Goal: Task Accomplishment & Management: Manage account settings

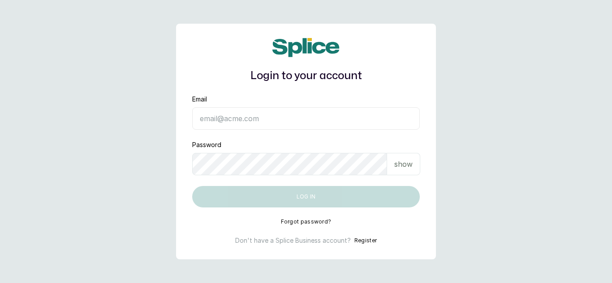
click at [215, 121] on input "Email" at bounding box center [305, 118] width 227 height 22
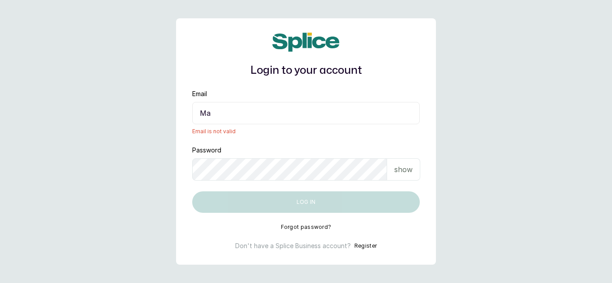
type input "M"
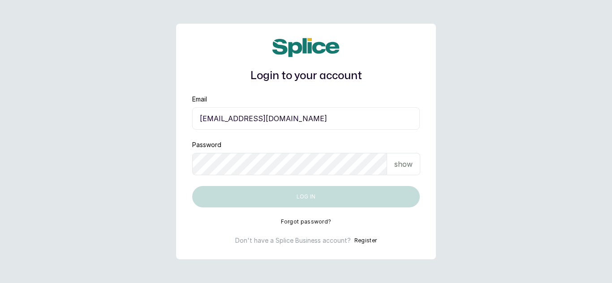
type input "dhebbiespride@gmail.com"
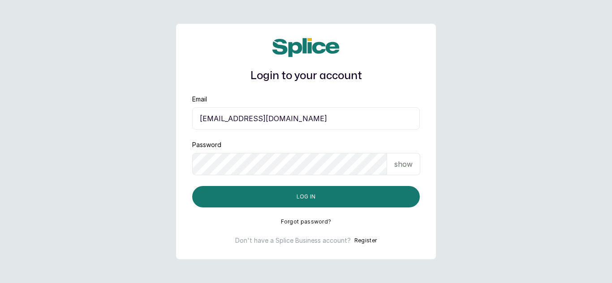
click at [404, 165] on p "show" at bounding box center [403, 164] width 18 height 11
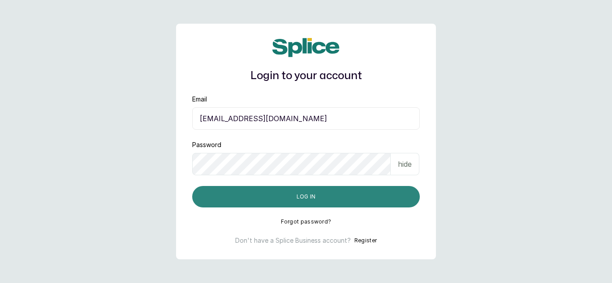
click at [301, 203] on button "Log in" at bounding box center [305, 196] width 227 height 21
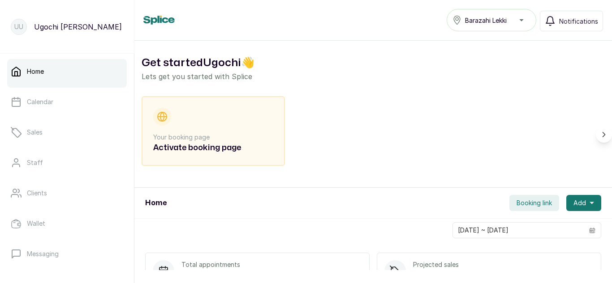
scroll to position [198, 0]
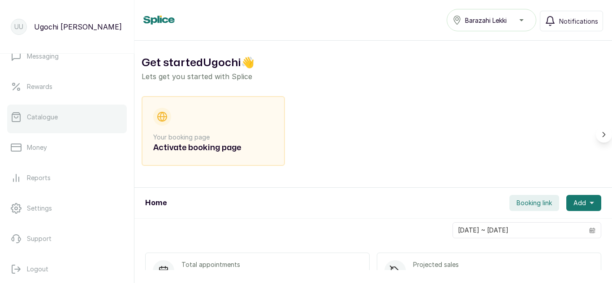
click at [46, 120] on p "Catalogue" at bounding box center [42, 117] width 31 height 9
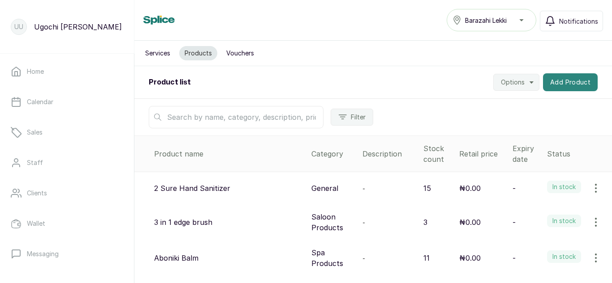
click at [564, 80] on button "Add Product" at bounding box center [570, 82] width 55 height 18
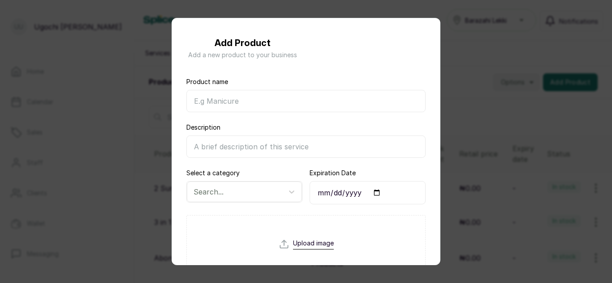
click at [257, 101] on input "Product name" at bounding box center [305, 101] width 239 height 22
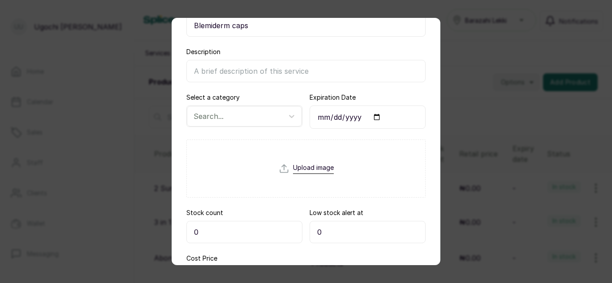
scroll to position [76, 0]
type input "Blemiderm caps"
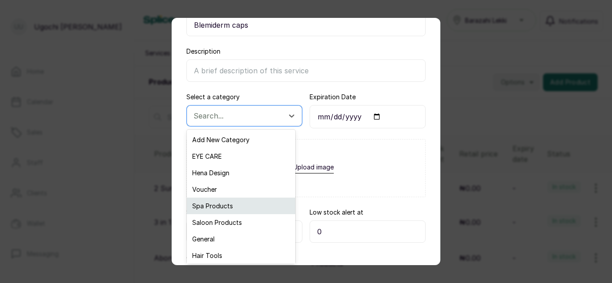
click at [218, 210] on div "Spa Products" at bounding box center [241, 206] width 108 height 17
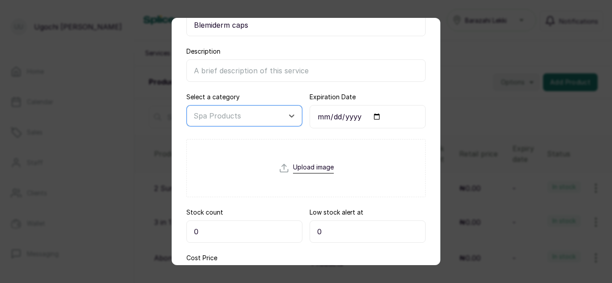
click at [199, 236] on input "0" at bounding box center [244, 232] width 116 height 22
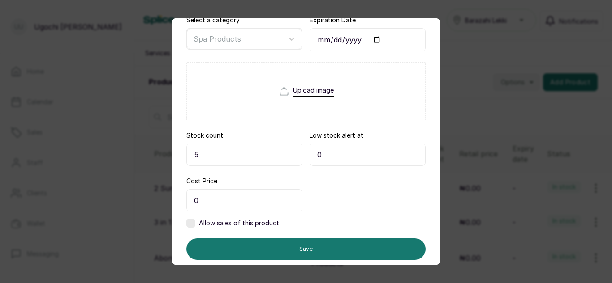
scroll to position [154, 0]
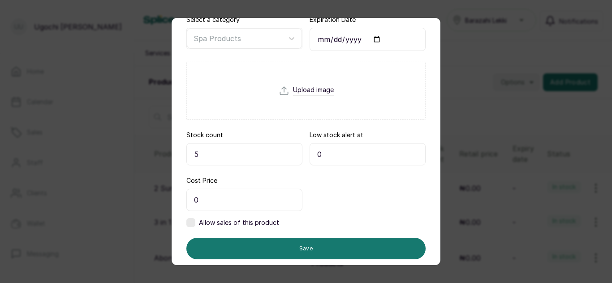
type input "5"
click at [193, 223] on label at bounding box center [190, 223] width 9 height 9
click at [309, 198] on input "0" at bounding box center [367, 200] width 116 height 22
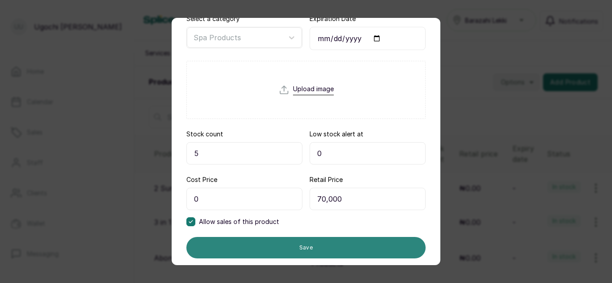
type input "70,000"
click at [351, 255] on button "Save" at bounding box center [305, 247] width 239 height 21
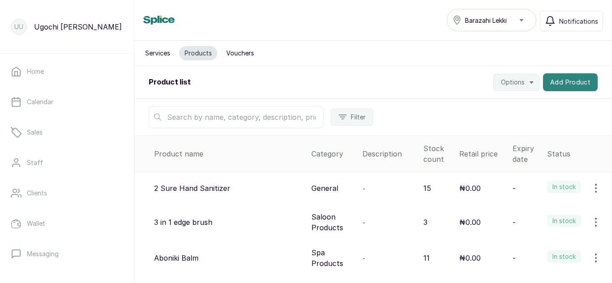
click at [555, 86] on button "Add Product" at bounding box center [570, 82] width 55 height 18
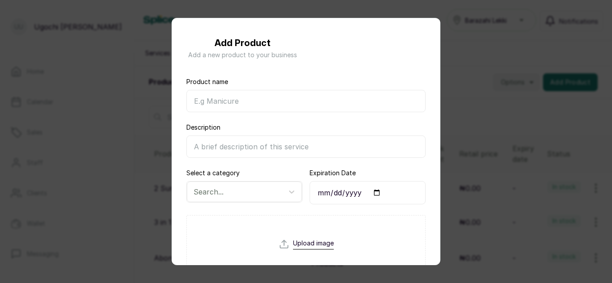
click at [360, 100] on input "Product name" at bounding box center [305, 101] width 239 height 22
type input "Dermamelan Treatment"
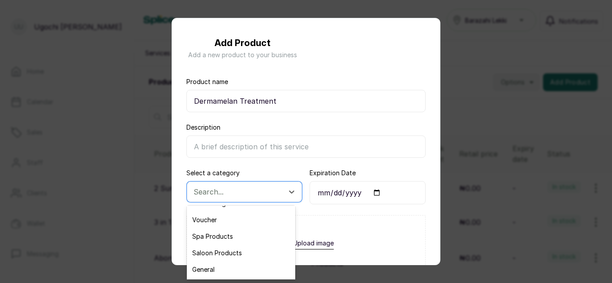
scroll to position [47, 0]
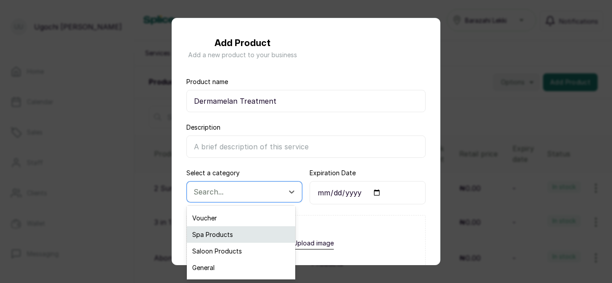
click at [237, 237] on div "Spa Products" at bounding box center [241, 235] width 108 height 17
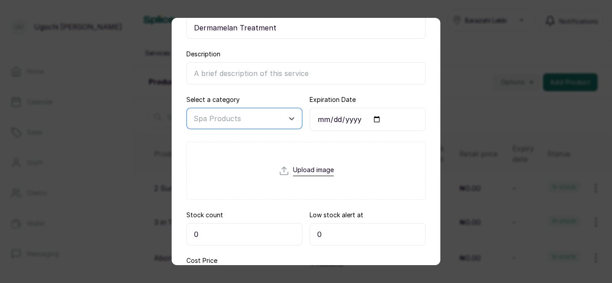
scroll to position [86, 0]
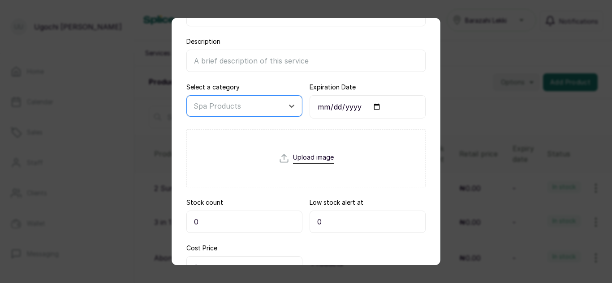
click at [228, 226] on input "0" at bounding box center [244, 222] width 116 height 22
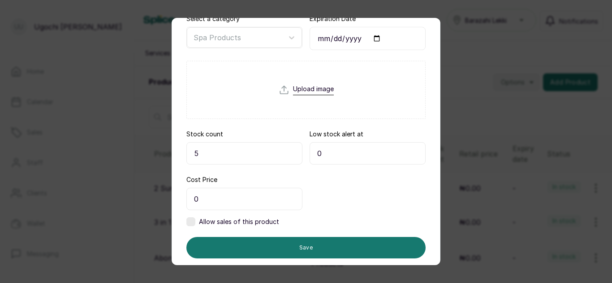
scroll to position [177, 0]
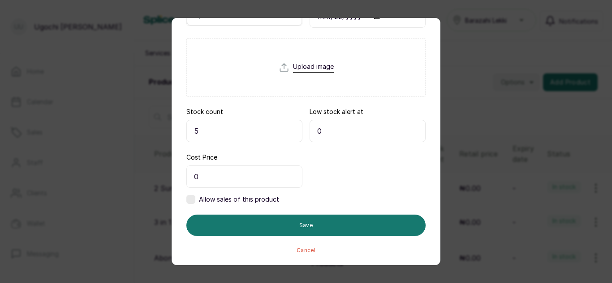
type input "5"
click at [188, 201] on label at bounding box center [190, 199] width 9 height 9
click at [312, 179] on input "0" at bounding box center [367, 177] width 116 height 22
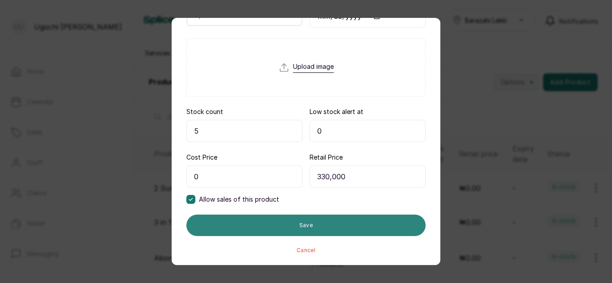
type input "330,000"
click at [334, 230] on button "Save" at bounding box center [305, 225] width 239 height 21
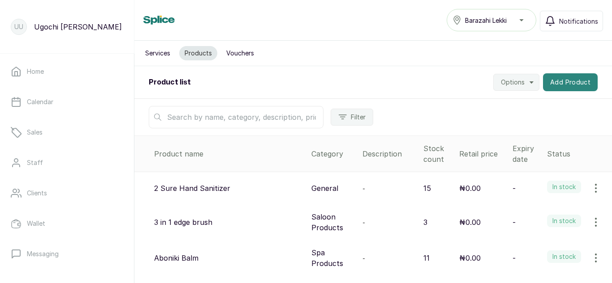
click at [566, 86] on button "Add Product" at bounding box center [570, 82] width 55 height 18
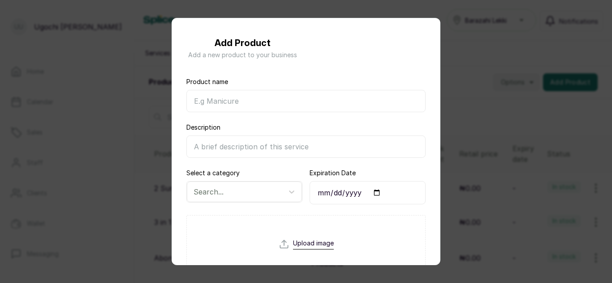
click at [351, 101] on input "Product name" at bounding box center [305, 101] width 239 height 22
type input "Ha. densimatrix"
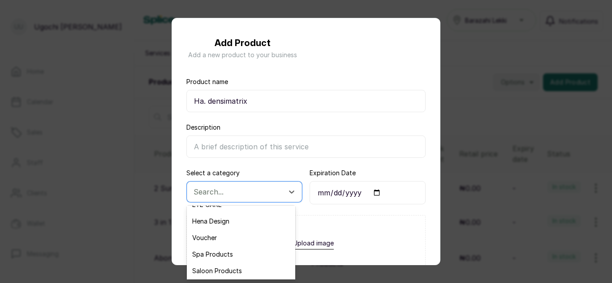
scroll to position [33, 0]
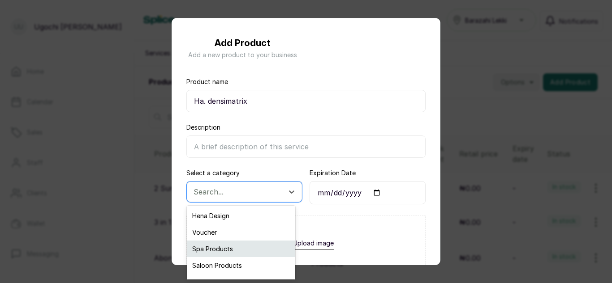
click at [223, 252] on div "Spa Products" at bounding box center [241, 249] width 108 height 17
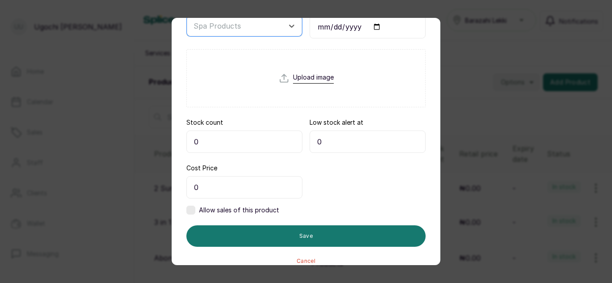
scroll to position [161, 0]
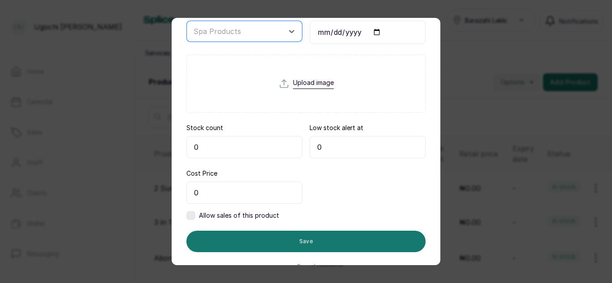
click at [214, 151] on input "0" at bounding box center [244, 147] width 116 height 22
type input "5"
click at [193, 211] on label at bounding box center [190, 215] width 9 height 9
click at [312, 195] on input "0" at bounding box center [367, 193] width 116 height 22
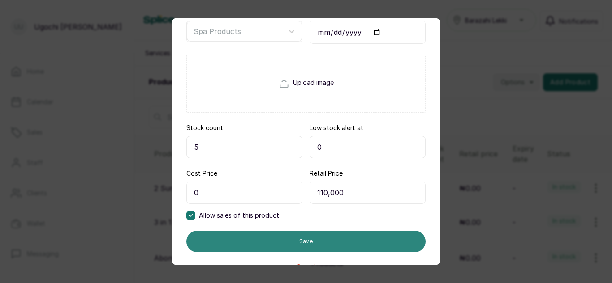
type input "110,000"
click at [334, 232] on button "Save" at bounding box center [305, 241] width 239 height 21
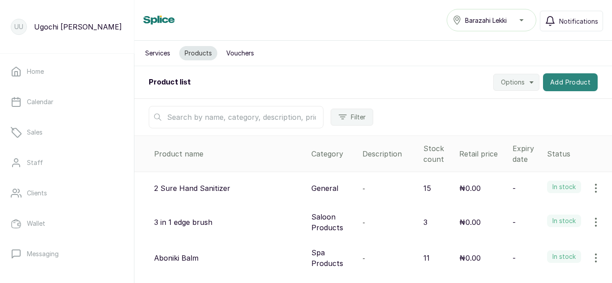
click at [552, 81] on button "Add Product" at bounding box center [570, 82] width 55 height 18
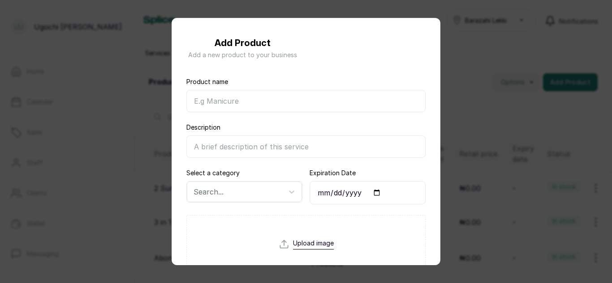
click at [287, 104] on input "Product name" at bounding box center [305, 101] width 239 height 22
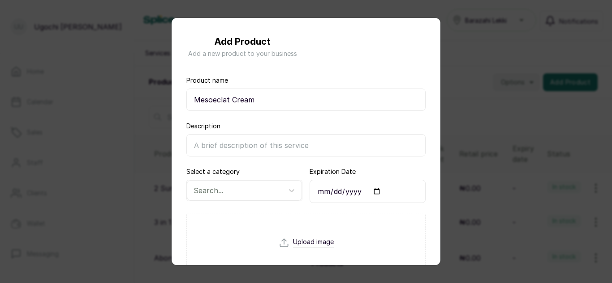
type input "Mesoeclat Cream"
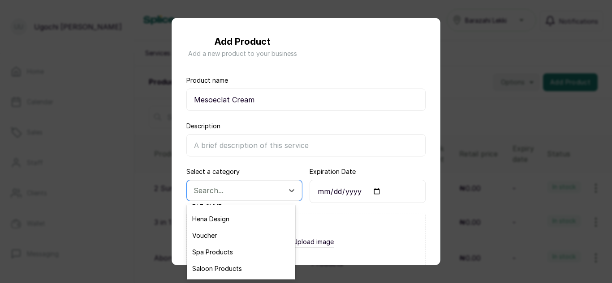
scroll to position [43, 0]
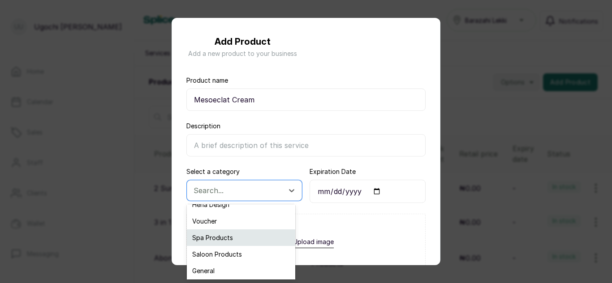
click at [230, 236] on div "Spa Products" at bounding box center [241, 238] width 108 height 17
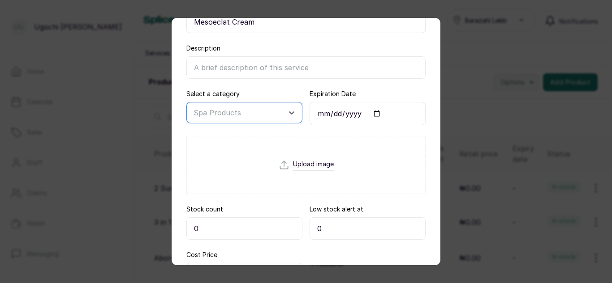
scroll to position [90, 0]
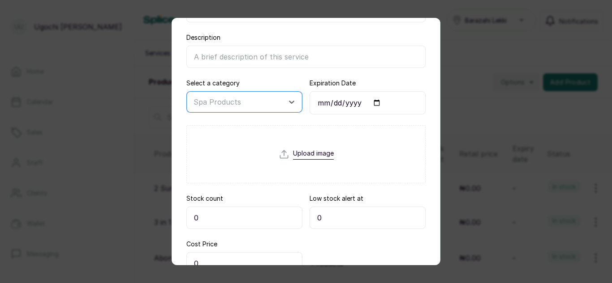
click at [246, 222] on input "0" at bounding box center [244, 218] width 116 height 22
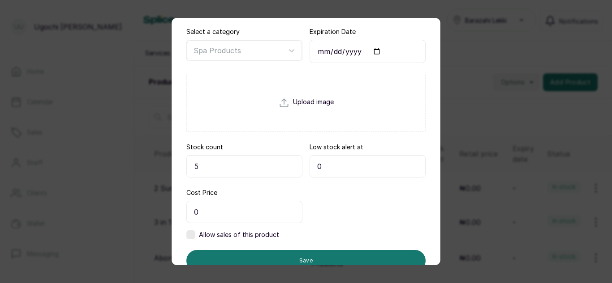
scroll to position [159, 0]
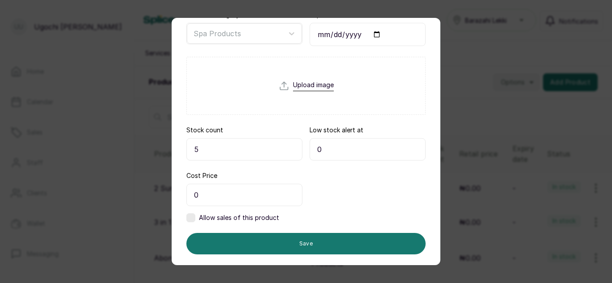
type input "5"
click at [189, 215] on label at bounding box center [190, 218] width 9 height 9
click at [312, 193] on input "0" at bounding box center [367, 195] width 116 height 22
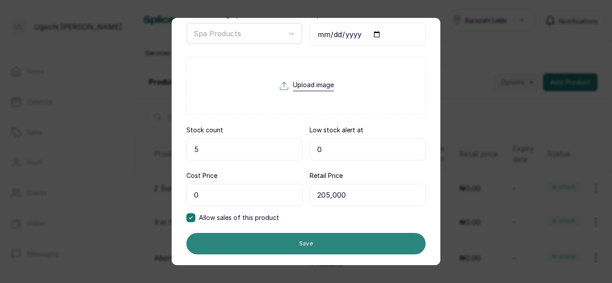
type input "205,000"
click at [334, 244] on button "Save" at bounding box center [305, 243] width 239 height 21
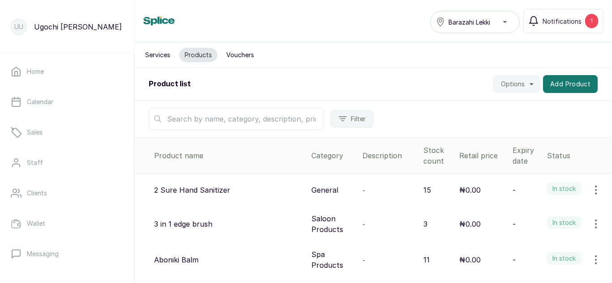
click at [233, 120] on input "text" at bounding box center [236, 119] width 175 height 22
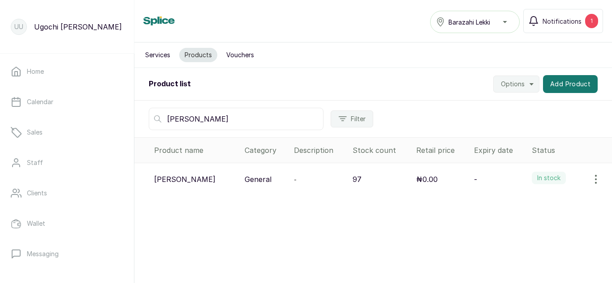
type input "[PERSON_NAME]"
click at [590, 183] on icon "button" at bounding box center [595, 179] width 11 height 11
click at [515, 201] on icon at bounding box center [520, 205] width 10 height 8
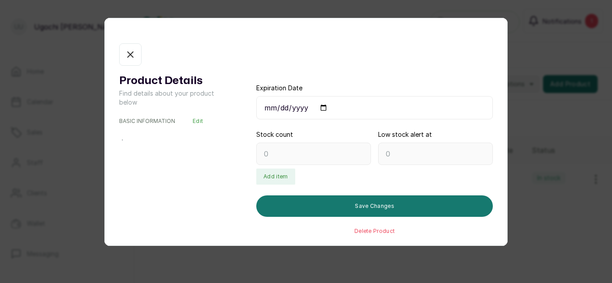
type input "97"
type input "10"
click at [325, 176] on button "Remove item" at bounding box center [327, 177] width 50 height 16
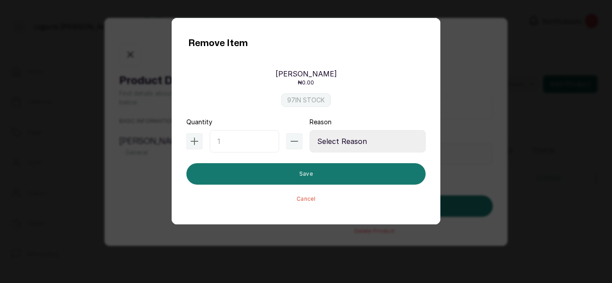
click at [228, 137] on input "text" at bounding box center [244, 141] width 69 height 22
type input "2"
click at [352, 143] on select "Select Reason Internal Use New Stock Damaged Adjustment Transfer Return Other" at bounding box center [367, 141] width 116 height 22
select select "internal_use"
click at [309, 130] on select "Select Reason Internal Use New Stock Damaged Adjustment Transfer Return Other" at bounding box center [367, 141] width 116 height 22
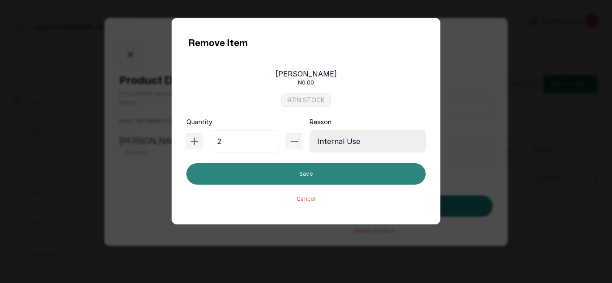
click at [296, 168] on button "Save" at bounding box center [305, 173] width 239 height 21
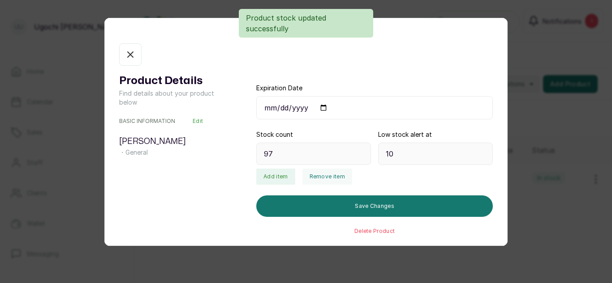
type input "95"
click at [125, 56] on icon "button" at bounding box center [130, 54] width 11 height 11
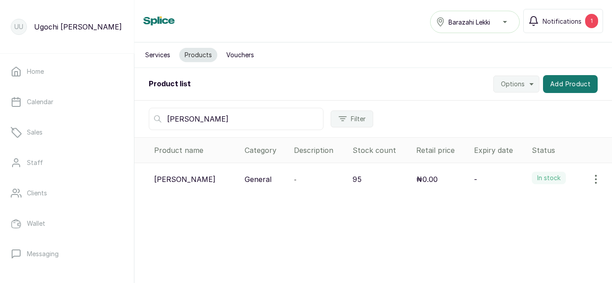
click at [205, 120] on input "[PERSON_NAME]" at bounding box center [236, 119] width 175 height 22
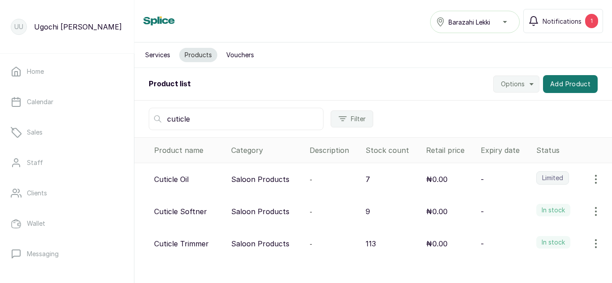
type input "cuticle"
click at [590, 245] on icon "button" at bounding box center [595, 244] width 11 height 11
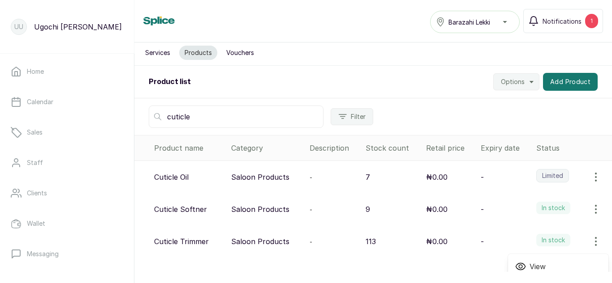
click at [515, 266] on icon at bounding box center [520, 266] width 11 height 11
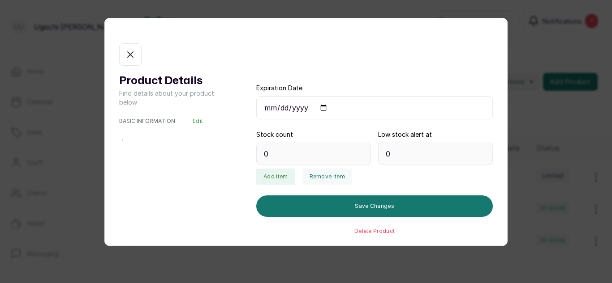
type input "113"
type input "5"
click at [317, 176] on button "Remove item" at bounding box center [327, 177] width 50 height 16
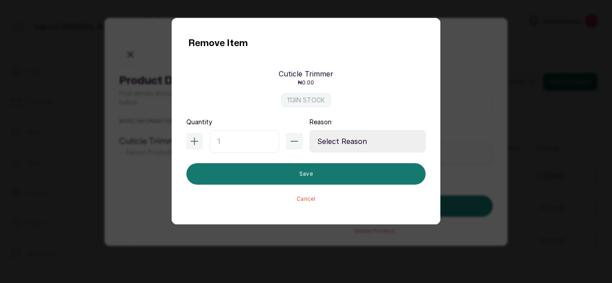
click at [252, 140] on input "text" at bounding box center [244, 141] width 69 height 22
type input "3"
click at [340, 150] on select "Select Reason Internal Use New Stock Damaged Adjustment Transfer Return Other" at bounding box center [367, 141] width 116 height 22
select select "internal_use"
click at [309, 130] on select "Select Reason Internal Use New Stock Damaged Adjustment Transfer Return Other" at bounding box center [367, 141] width 116 height 22
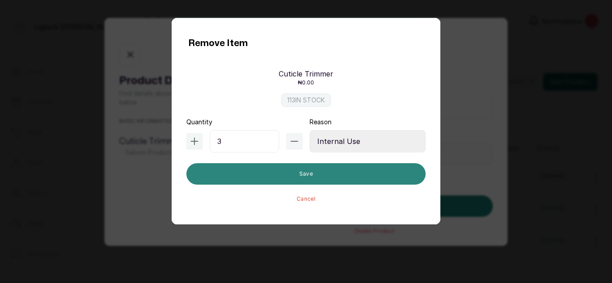
click at [333, 172] on button "Save" at bounding box center [305, 173] width 239 height 21
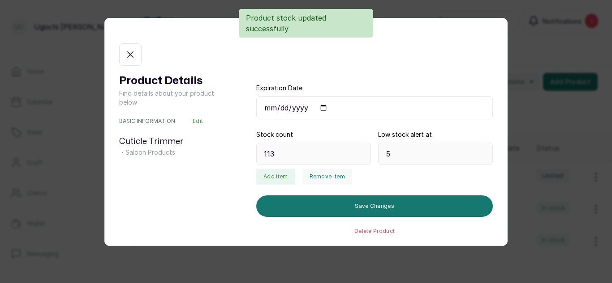
type input "110"
click at [127, 50] on icon "button" at bounding box center [130, 54] width 11 height 11
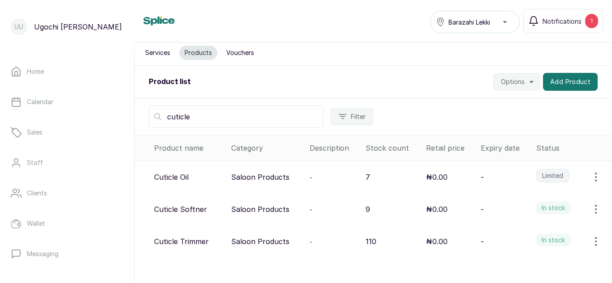
click at [197, 116] on input "cuticle" at bounding box center [236, 117] width 175 height 22
type input "c"
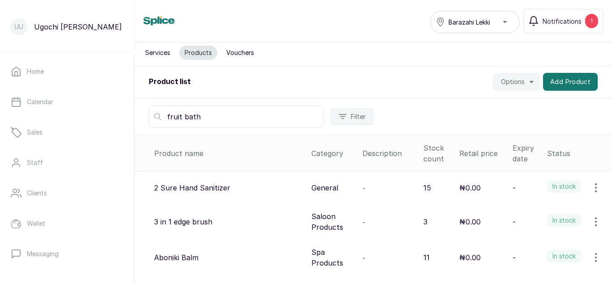
scroll to position [0, 0]
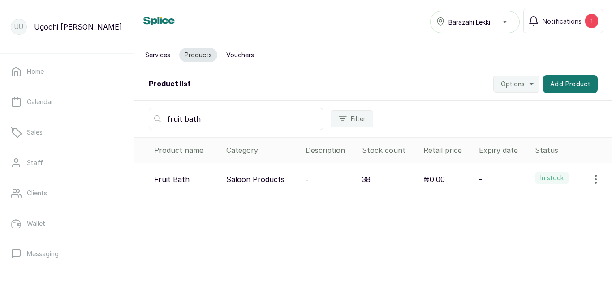
type input "fruit bath"
click at [590, 181] on icon "button" at bounding box center [595, 179] width 11 height 11
click at [518, 205] on icon at bounding box center [520, 205] width 4 height 4
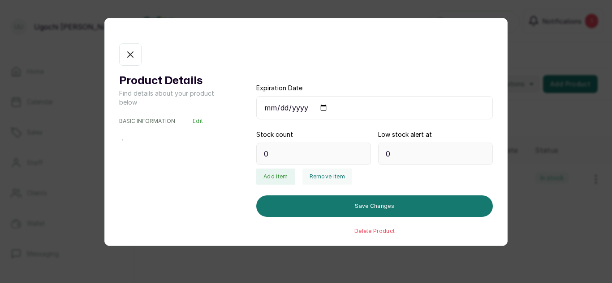
type input "38"
type input "4"
click at [326, 173] on button "Remove item" at bounding box center [327, 177] width 50 height 16
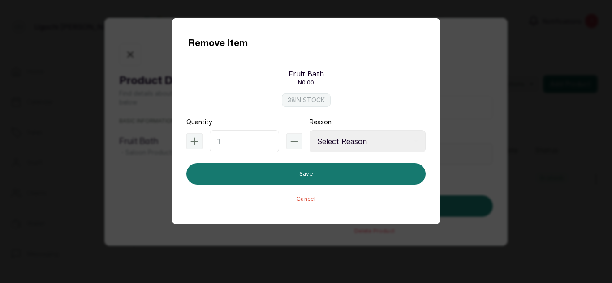
click at [244, 148] on input "text" at bounding box center [244, 141] width 69 height 22
type input "2"
click at [322, 145] on select "Select Reason Internal Use New Stock Damaged Adjustment Transfer Return Other" at bounding box center [367, 141] width 116 height 22
select select "internal_use"
click at [309, 130] on select "Select Reason Internal Use New Stock Damaged Adjustment Transfer Return Other" at bounding box center [367, 141] width 116 height 22
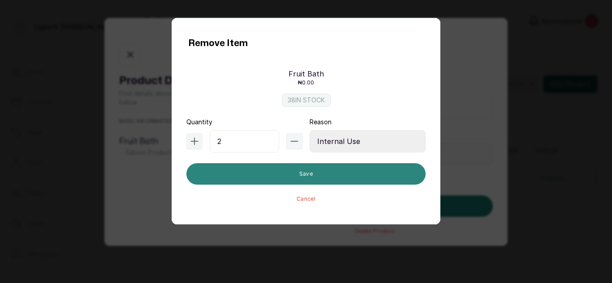
click at [305, 166] on button "Save" at bounding box center [305, 173] width 239 height 21
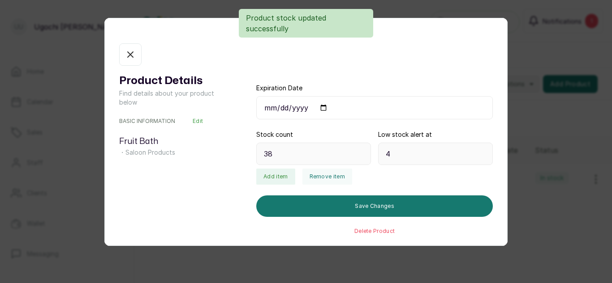
type input "36"
click at [133, 53] on icon "button" at bounding box center [130, 54] width 11 height 11
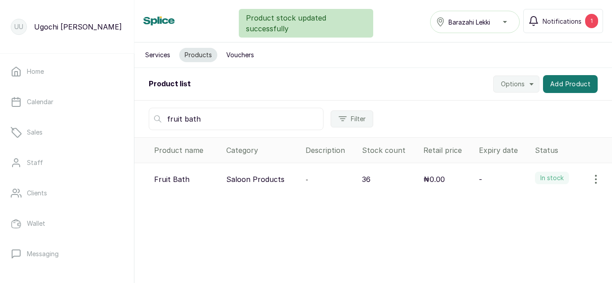
click at [197, 116] on input "fruit bath" at bounding box center [236, 119] width 175 height 22
type input "f"
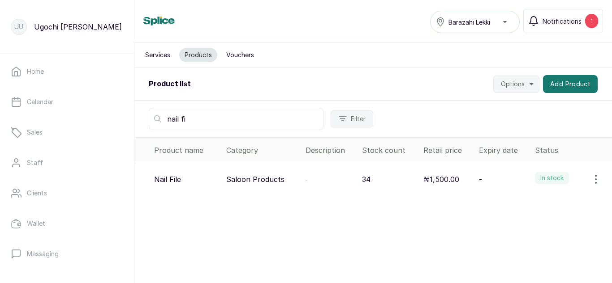
type input "nail fi"
click at [595, 180] on icon "button" at bounding box center [595, 180] width 1 height 8
click at [515, 206] on icon at bounding box center [520, 204] width 11 height 11
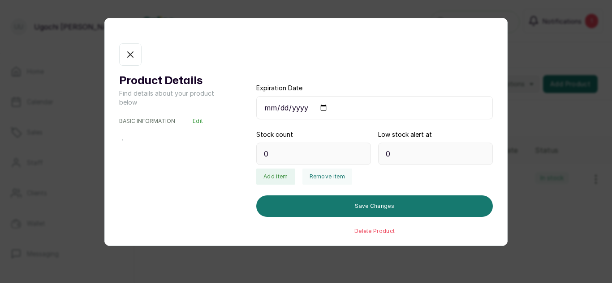
type input "34"
click at [334, 175] on button "Remove item" at bounding box center [327, 177] width 50 height 16
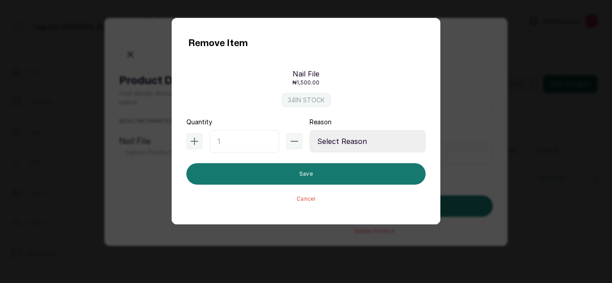
click at [236, 144] on input "text" at bounding box center [244, 141] width 69 height 22
type input "3"
click at [363, 150] on select "Select Reason Internal Use New Stock Damaged Adjustment Transfer Return Other" at bounding box center [367, 141] width 116 height 22
select select "internal_use"
click at [309, 130] on select "Select Reason Internal Use New Stock Damaged Adjustment Transfer Return Other" at bounding box center [367, 141] width 116 height 22
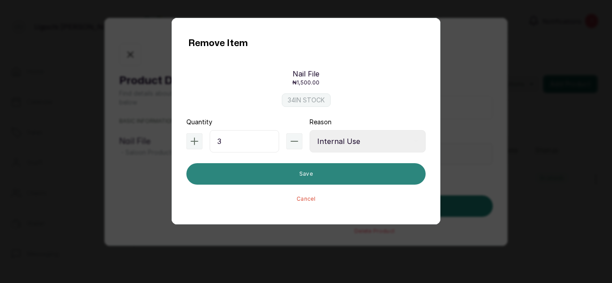
click at [304, 178] on button "Save" at bounding box center [305, 173] width 239 height 21
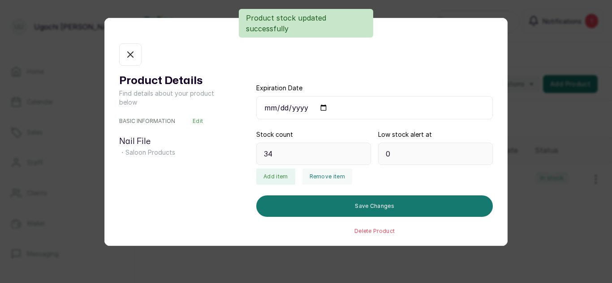
type input "31"
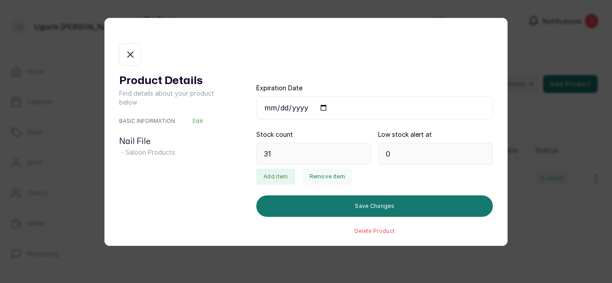
click at [136, 48] on button "In stock" at bounding box center [130, 54] width 22 height 22
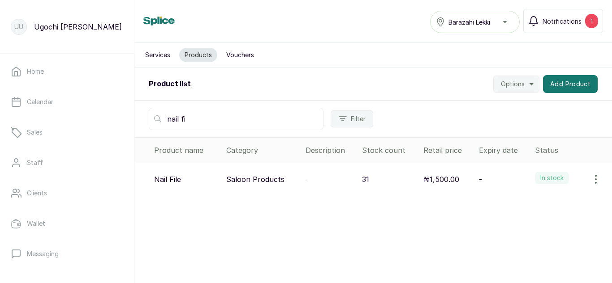
click at [196, 124] on input "nail fi" at bounding box center [236, 119] width 175 height 22
type input "n"
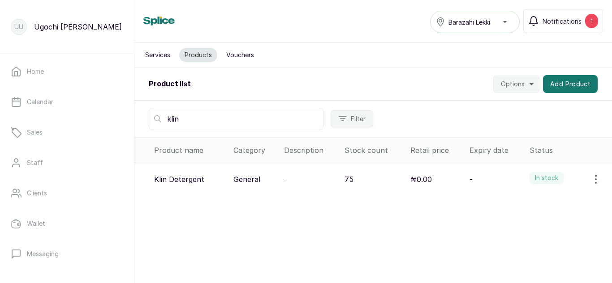
type input "klin"
click at [595, 183] on icon "button" at bounding box center [595, 180] width 1 height 8
click at [530, 204] on span "View" at bounding box center [537, 204] width 16 height 11
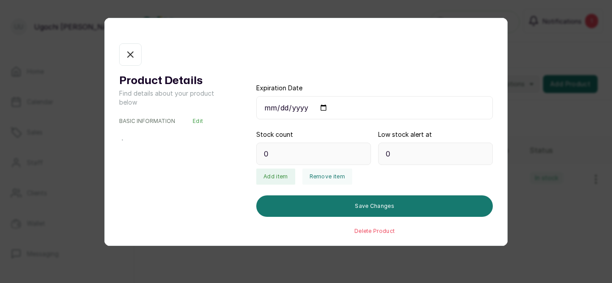
type input "75"
click at [320, 173] on button "Remove item" at bounding box center [327, 177] width 50 height 16
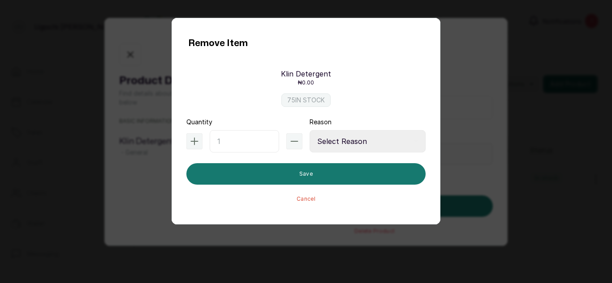
click at [224, 141] on input "text" at bounding box center [244, 141] width 69 height 22
type input "1"
click at [341, 150] on select "Select Reason Internal Use New Stock Damaged Adjustment Transfer Return Other" at bounding box center [367, 141] width 116 height 22
select select "internal_use"
click at [309, 130] on select "Select Reason Internal Use New Stock Damaged Adjustment Transfer Return Other" at bounding box center [367, 141] width 116 height 22
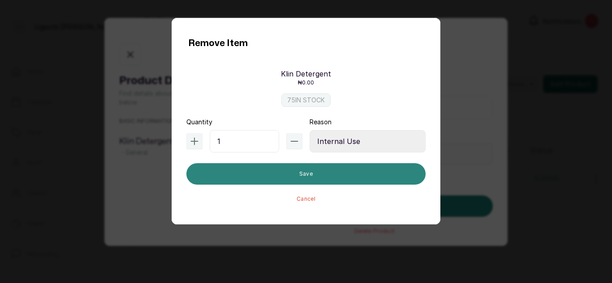
click at [275, 184] on button "Save" at bounding box center [305, 173] width 239 height 21
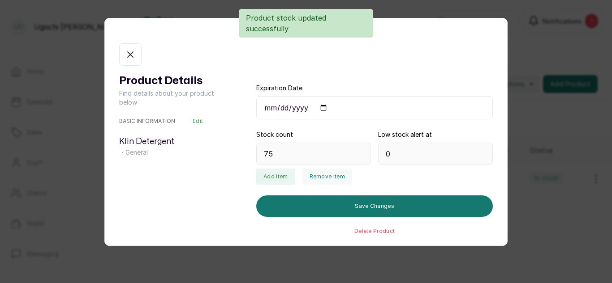
type input "74"
click at [141, 36] on div "Product stock updated successfully" at bounding box center [306, 23] width 612 height 29
click at [128, 51] on icon "button" at bounding box center [130, 54] width 11 height 11
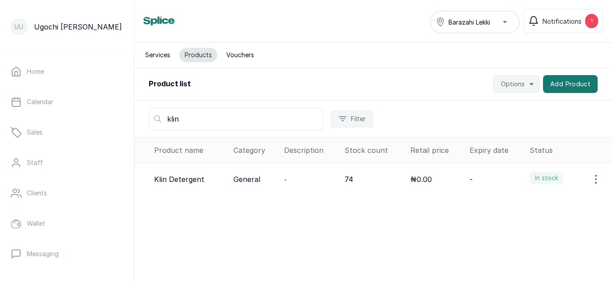
click at [182, 118] on input "klin" at bounding box center [236, 119] width 175 height 22
type input "k"
type input "[DEMOGRAPHIC_DATA]"
click at [590, 180] on icon "button" at bounding box center [595, 179] width 11 height 11
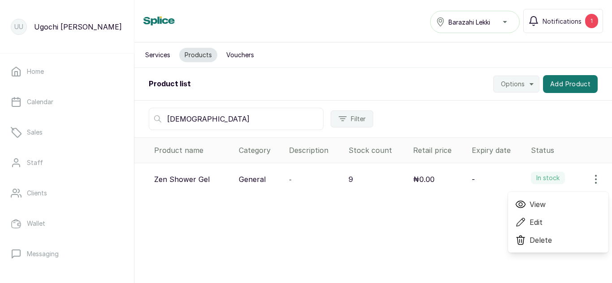
click at [530, 203] on span "View" at bounding box center [537, 204] width 16 height 11
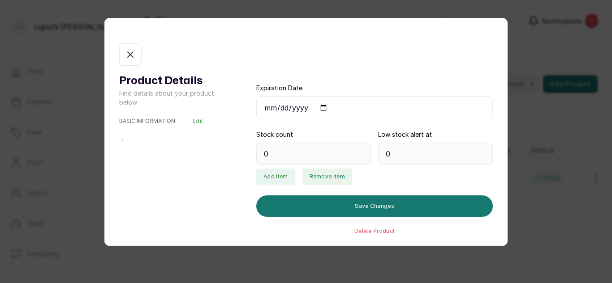
type input "9"
type input "1"
click at [319, 181] on button "Remove item" at bounding box center [327, 177] width 50 height 16
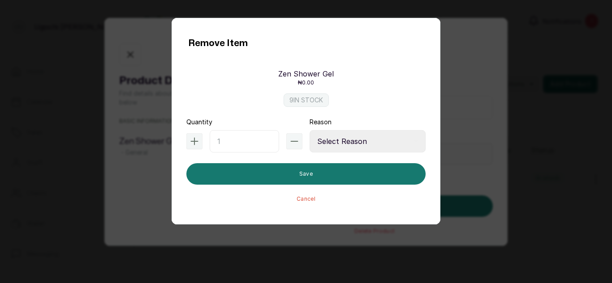
click at [256, 147] on input "text" at bounding box center [244, 141] width 69 height 22
type input "1"
click at [336, 146] on select "Select Reason Internal Use New Stock Damaged Adjustment Transfer Return Other" at bounding box center [367, 141] width 116 height 22
select select "internal_use"
click at [309, 130] on select "Select Reason Internal Use New Stock Damaged Adjustment Transfer Return Other" at bounding box center [367, 141] width 116 height 22
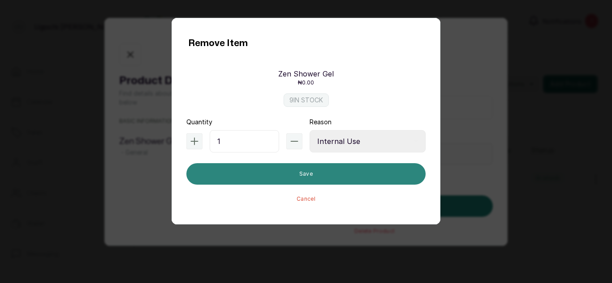
click at [313, 170] on button "Save" at bounding box center [305, 173] width 239 height 21
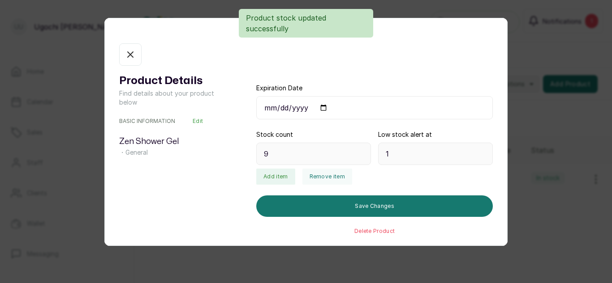
type input "8"
click at [137, 59] on button "In stock" at bounding box center [130, 54] width 22 height 22
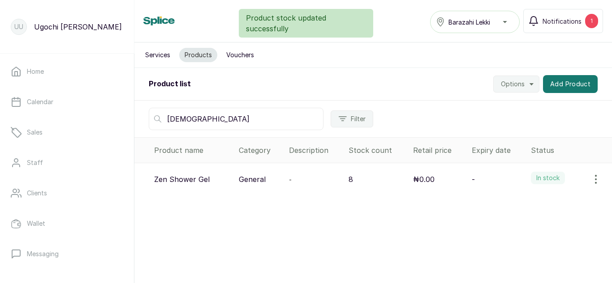
click at [219, 122] on input "[DEMOGRAPHIC_DATA]" at bounding box center [236, 119] width 175 height 22
type input "z"
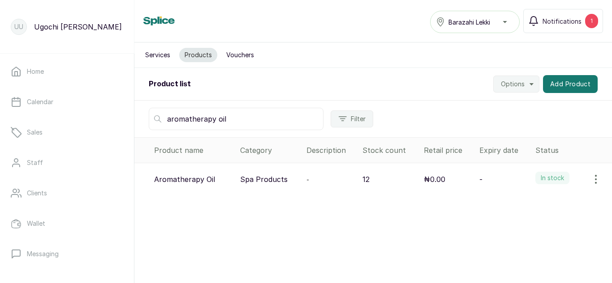
type input "aromatherapy oil"
click at [590, 178] on icon "button" at bounding box center [595, 179] width 11 height 11
click at [518, 203] on icon at bounding box center [520, 204] width 11 height 11
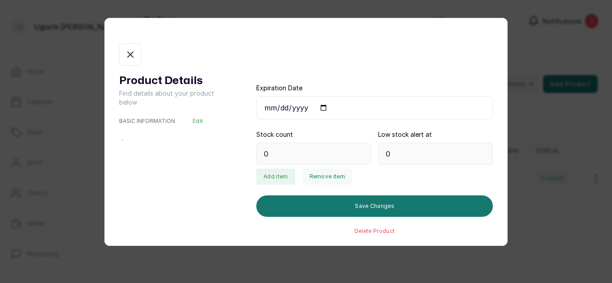
type input "12"
click at [310, 177] on button "Remove item" at bounding box center [327, 177] width 50 height 16
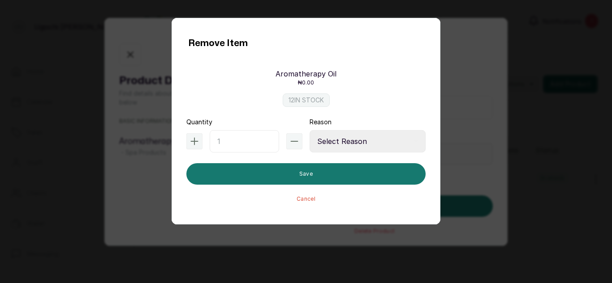
click at [234, 149] on input "text" at bounding box center [244, 141] width 69 height 22
type input "1"
click at [328, 141] on select "Select Reason Internal Use New Stock Damaged Adjustment Transfer Return Other" at bounding box center [367, 141] width 116 height 22
select select "internal_use"
click at [309, 130] on select "Select Reason Internal Use New Stock Damaged Adjustment Transfer Return Other" at bounding box center [367, 141] width 116 height 22
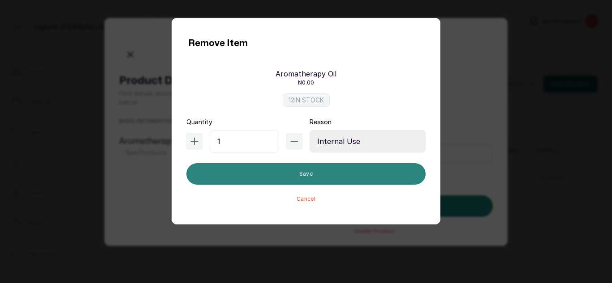
click at [291, 173] on button "Save" at bounding box center [305, 173] width 239 height 21
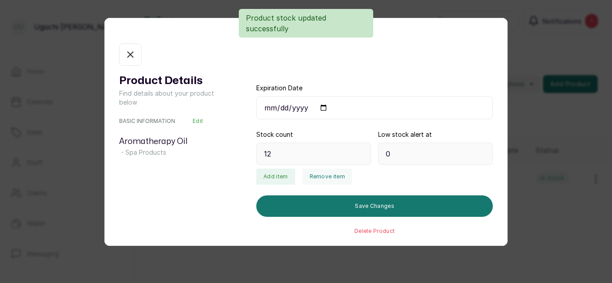
type input "11"
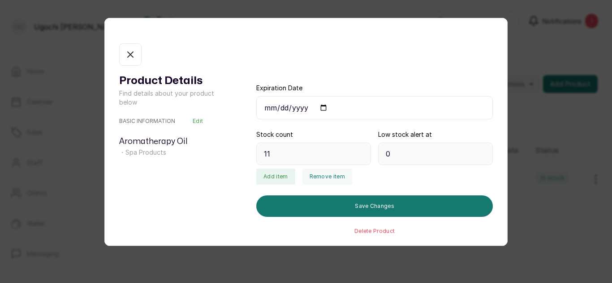
click at [135, 60] on icon "button" at bounding box center [130, 54] width 11 height 11
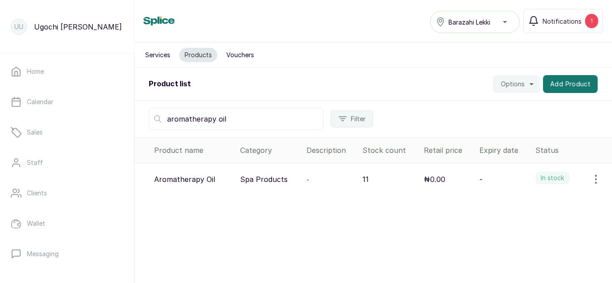
click at [243, 127] on input "aromatherapy oil" at bounding box center [236, 119] width 175 height 22
type input "a"
type input "hair net"
click at [590, 177] on icon "button" at bounding box center [595, 179] width 11 height 11
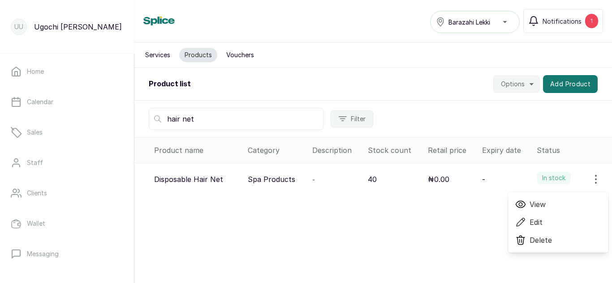
click at [515, 207] on icon at bounding box center [520, 204] width 11 height 11
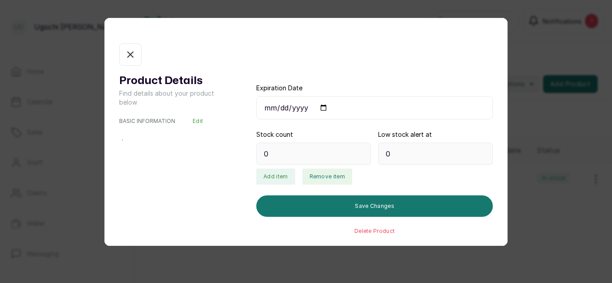
type input "40"
type input "1"
click at [327, 174] on button "Remove item" at bounding box center [327, 177] width 50 height 16
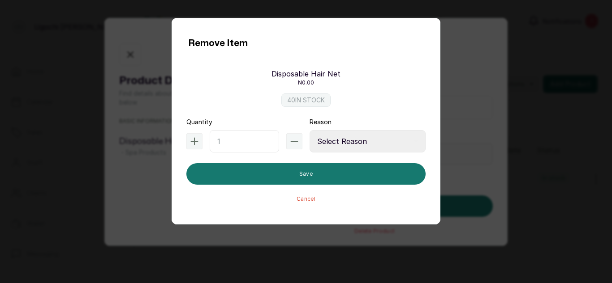
click at [227, 143] on input "text" at bounding box center [244, 141] width 69 height 22
type input "2"
click at [361, 143] on select "Select Reason Internal Use New Stock Damaged Adjustment Transfer Return Other" at bounding box center [367, 141] width 116 height 22
select select "internal_use"
click at [309, 130] on select "Select Reason Internal Use New Stock Damaged Adjustment Transfer Return Other" at bounding box center [367, 141] width 116 height 22
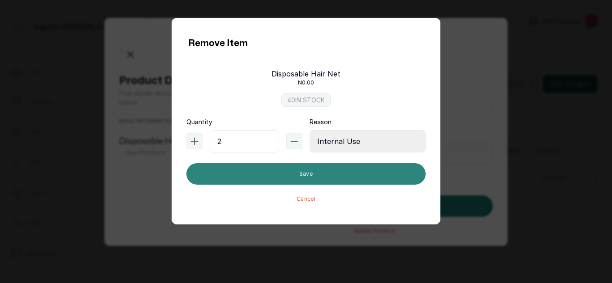
click at [298, 170] on button "Save" at bounding box center [305, 173] width 239 height 21
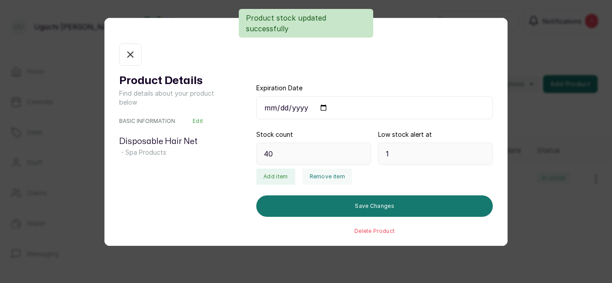
type input "38"
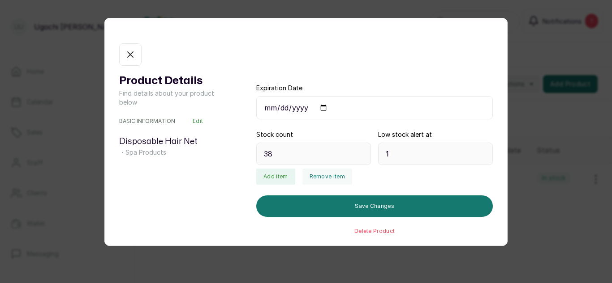
click at [130, 61] on button "In stock" at bounding box center [130, 54] width 22 height 22
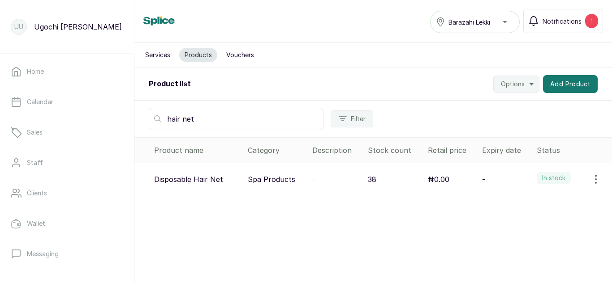
click at [194, 123] on input "hair net" at bounding box center [236, 119] width 175 height 22
type input "h"
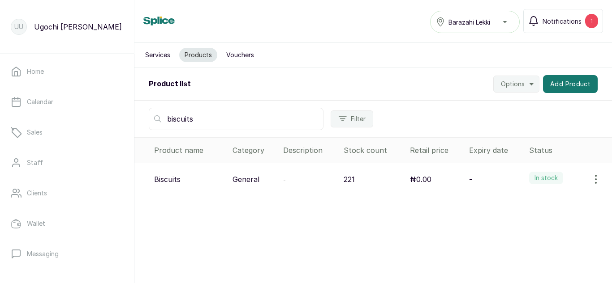
type input "biscuits"
click at [590, 181] on icon "button" at bounding box center [595, 179] width 11 height 11
click at [515, 204] on icon at bounding box center [520, 204] width 11 height 11
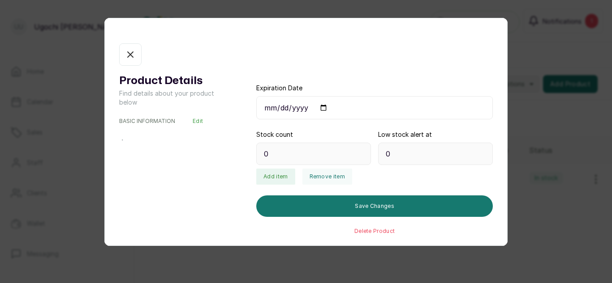
type input "221"
type input "10"
click at [332, 178] on button "Remove item" at bounding box center [327, 177] width 50 height 16
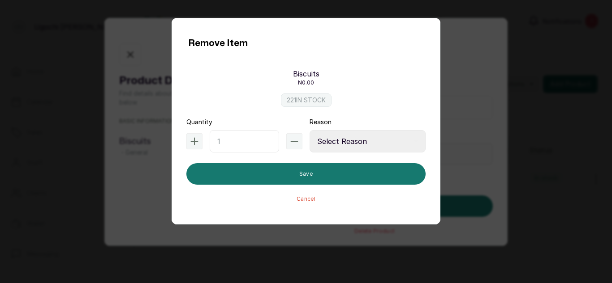
click at [247, 137] on input "text" at bounding box center [244, 141] width 69 height 22
type input "5"
click at [337, 141] on select "Select Reason Internal Use New Stock Damaged Adjustment Transfer Return Other" at bounding box center [367, 141] width 116 height 22
select select "internal_use"
click at [309, 130] on select "Select Reason Internal Use New Stock Damaged Adjustment Transfer Return Other" at bounding box center [367, 141] width 116 height 22
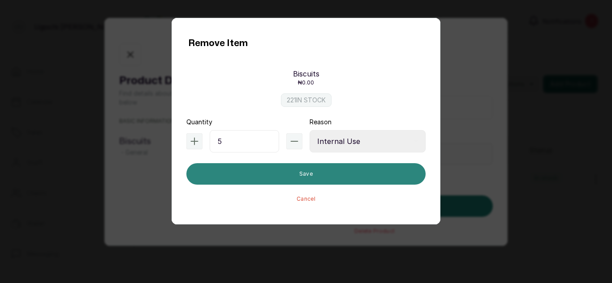
click at [311, 171] on button "Save" at bounding box center [305, 173] width 239 height 21
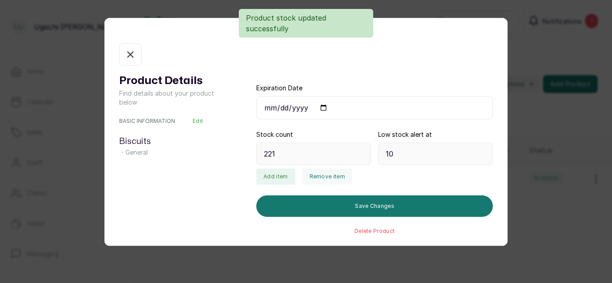
type input "216"
click at [137, 53] on button "In stock" at bounding box center [130, 54] width 22 height 22
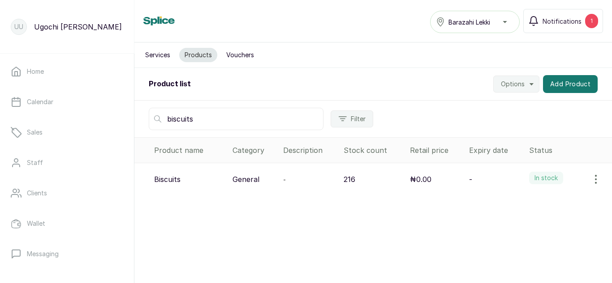
click at [216, 135] on div "biscuits Filter" at bounding box center [372, 119] width 477 height 37
click at [223, 119] on input "biscuits" at bounding box center [236, 119] width 175 height 22
type input "b"
type input "hollandia"
click at [590, 180] on icon "button" at bounding box center [595, 179] width 11 height 11
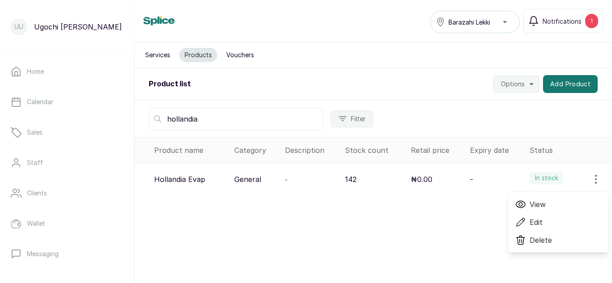
click at [518, 203] on icon at bounding box center [520, 205] width 4 height 4
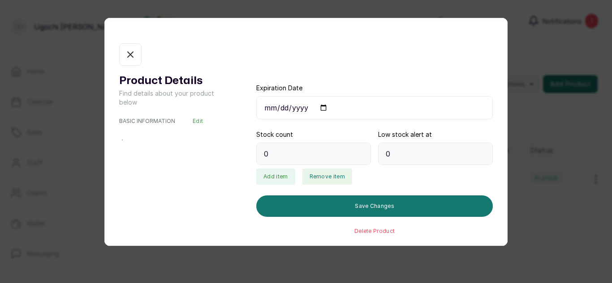
type input "142"
type input "12"
click at [316, 175] on button "Remove item" at bounding box center [327, 177] width 50 height 16
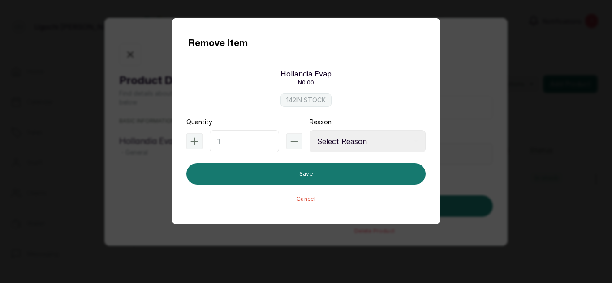
click at [253, 144] on input "text" at bounding box center [244, 141] width 69 height 22
type input "5"
click at [365, 142] on select "Select Reason Internal Use New Stock Damaged Adjustment Transfer Return Other" at bounding box center [367, 141] width 116 height 22
select select "internal_use"
click at [309, 130] on select "Select Reason Internal Use New Stock Damaged Adjustment Transfer Return Other" at bounding box center [367, 141] width 116 height 22
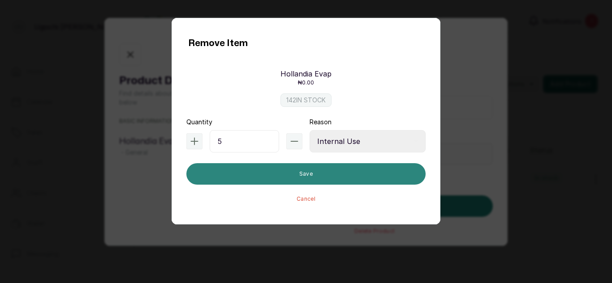
click at [305, 180] on button "Save" at bounding box center [305, 173] width 239 height 21
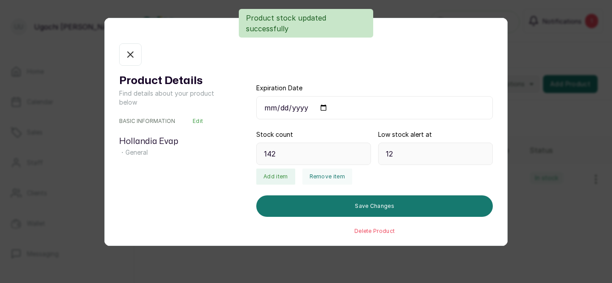
type input "137"
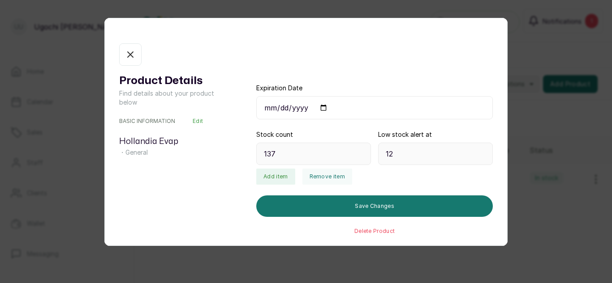
click at [137, 51] on button "In stock" at bounding box center [130, 54] width 22 height 22
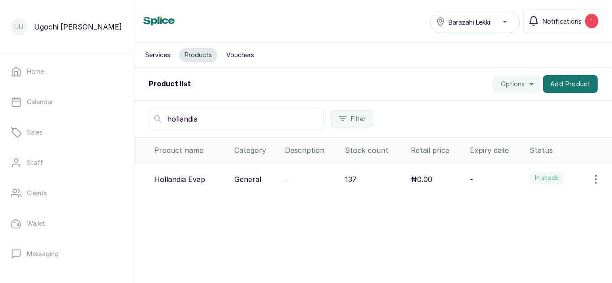
click at [210, 114] on input "hollandia" at bounding box center [236, 119] width 175 height 22
type input "h"
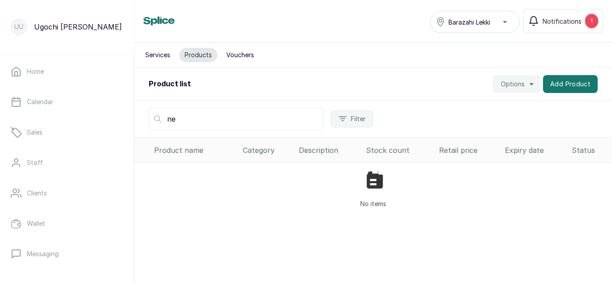
type input "n"
type input "c"
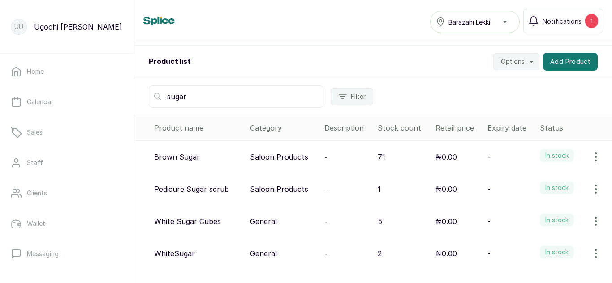
scroll to position [30, 0]
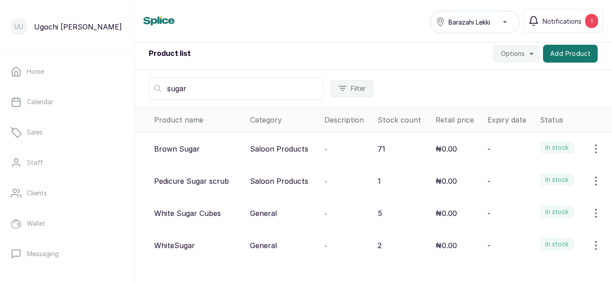
type input "sugar"
click at [590, 216] on icon "button" at bounding box center [595, 213] width 11 height 11
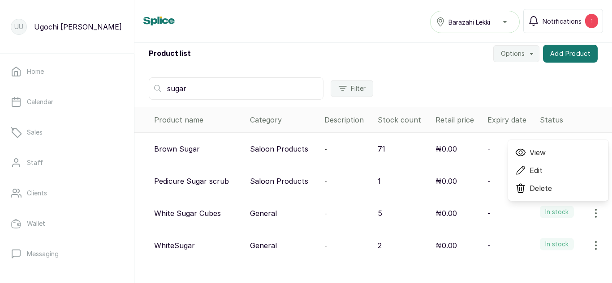
click at [518, 153] on icon at bounding box center [520, 153] width 4 height 4
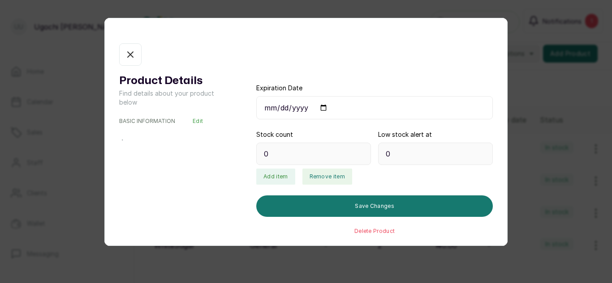
type input "5"
click at [327, 176] on button "Remove item" at bounding box center [327, 177] width 50 height 16
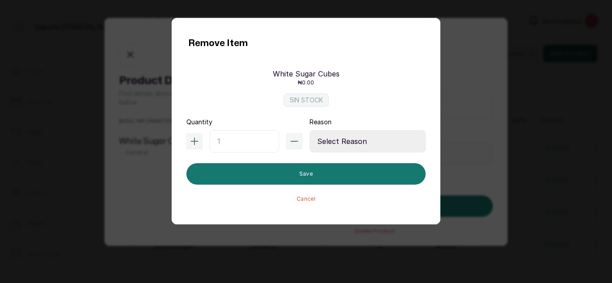
click at [237, 141] on input "text" at bounding box center [244, 141] width 69 height 22
type input "1"
click at [330, 140] on select "Select Reason Internal Use New Stock Damaged Adjustment Transfer Return Other" at bounding box center [367, 141] width 116 height 22
select select "internal_use"
click at [309, 130] on select "Select Reason Internal Use New Stock Damaged Adjustment Transfer Return Other" at bounding box center [367, 141] width 116 height 22
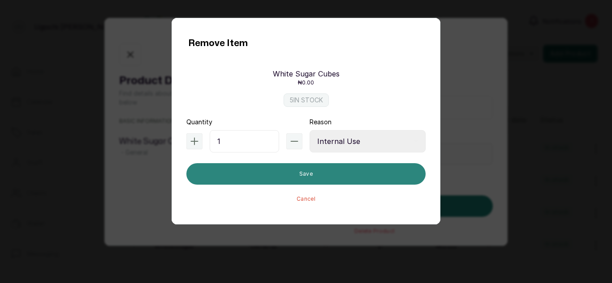
click at [285, 171] on button "Save" at bounding box center [305, 173] width 239 height 21
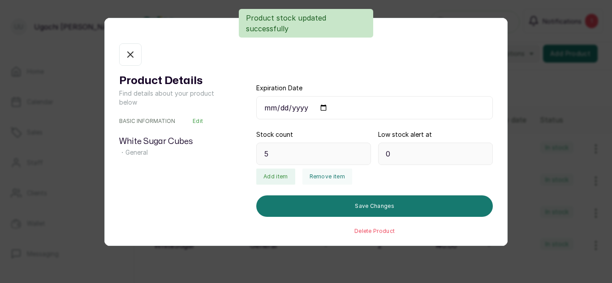
type input "4"
click at [127, 54] on icon "button" at bounding box center [130, 54] width 11 height 11
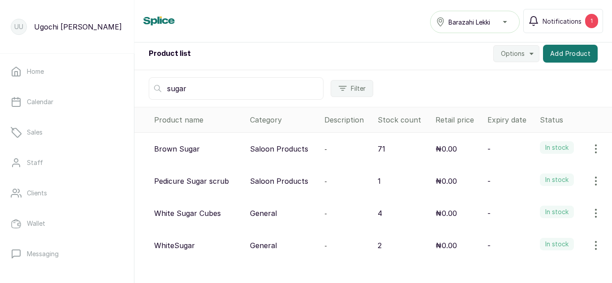
click at [199, 87] on input "sugar" at bounding box center [236, 88] width 175 height 22
type input "s"
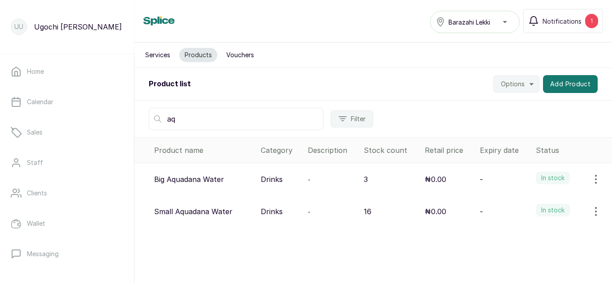
type input "aq"
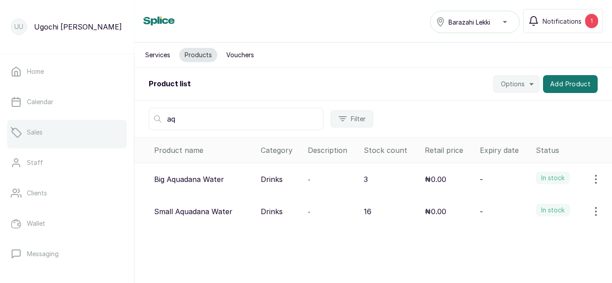
click at [33, 121] on link "Sales" at bounding box center [67, 132] width 120 height 25
